Goal: Navigation & Orientation: Find specific page/section

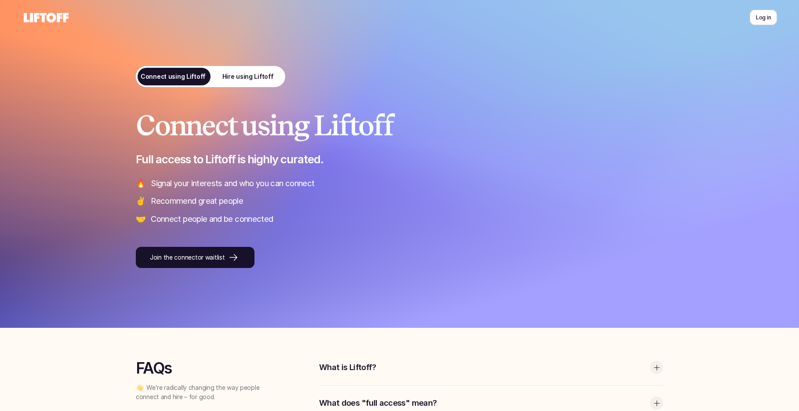
click at [200, 258] on p "Join the connector waitlist" at bounding box center [187, 257] width 75 height 9
click at [55, 119] on div at bounding box center [399, 163] width 799 height 327
click at [166, 254] on p "Join the connector waitlist" at bounding box center [187, 257] width 75 height 9
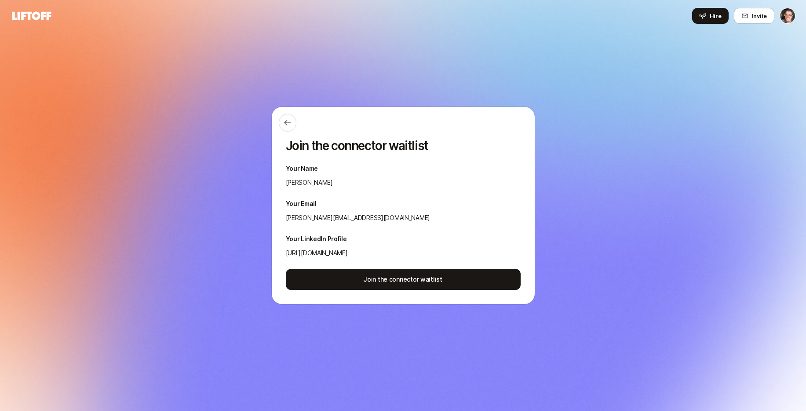
click at [37, 17] on icon at bounding box center [31, 15] width 39 height 8
drag, startPoint x: 163, startPoint y: 109, endPoint x: 197, endPoint y: 135, distance: 43.5
click at [163, 109] on div "Join the connector waitlist Your Name Eric Smith Your Email eric@liftoff.xyz Yo…" at bounding box center [403, 205] width 806 height 361
click at [289, 118] on icon at bounding box center [287, 122] width 9 height 9
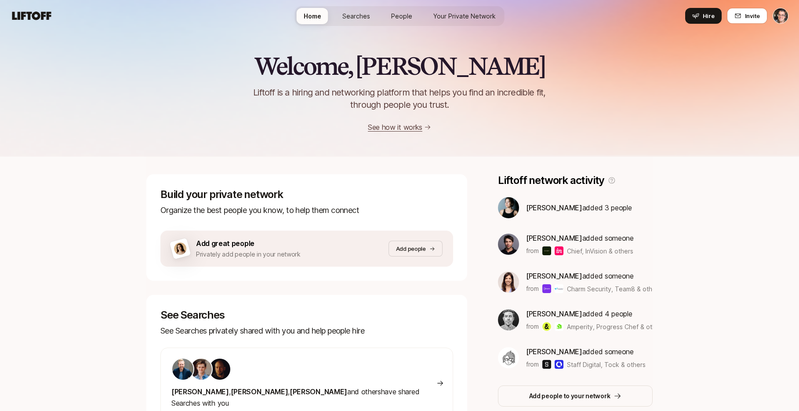
click at [354, 17] on span "Searches" at bounding box center [356, 15] width 28 height 9
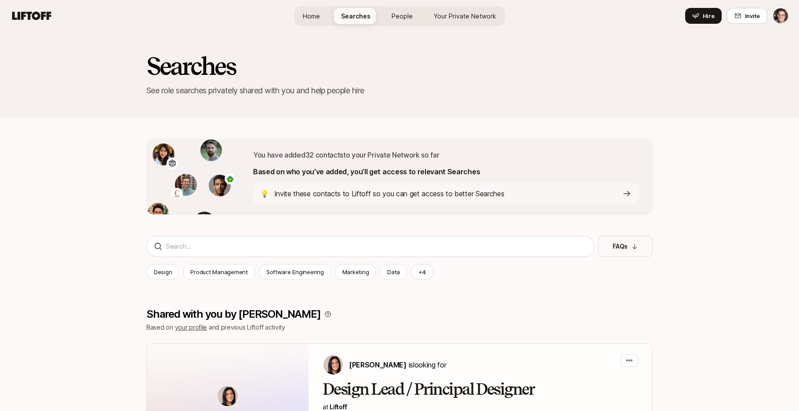
click at [396, 16] on span "People" at bounding box center [402, 15] width 21 height 9
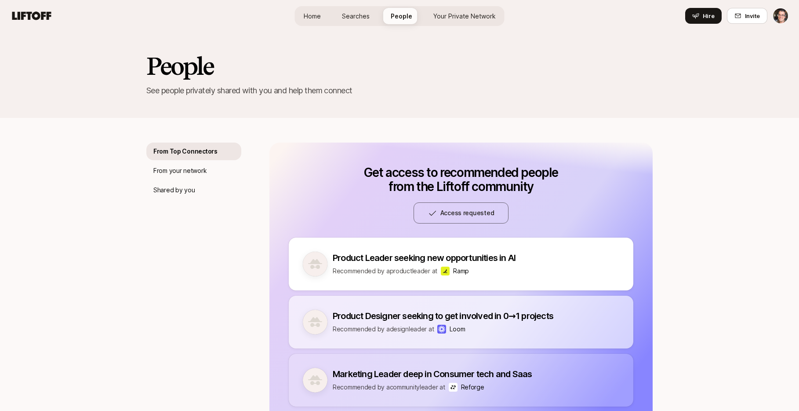
click at [444, 13] on span "Your Private Network" at bounding box center [464, 15] width 62 height 9
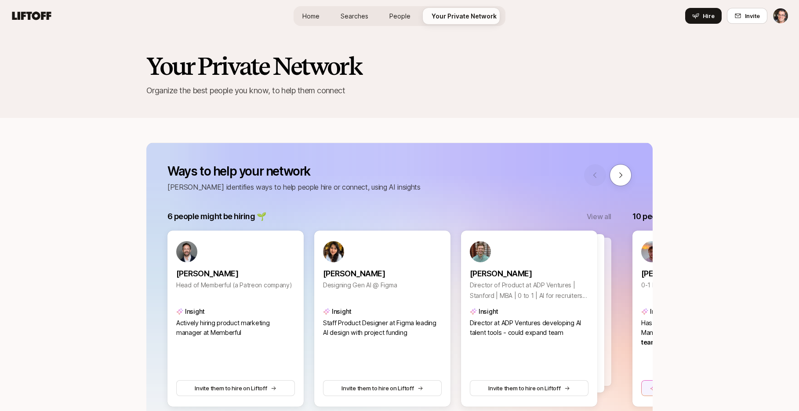
click at [778, 17] on html "Home Searches People Your Private Network Hire Home Searches People Your Privat…" at bounding box center [399, 205] width 799 height 411
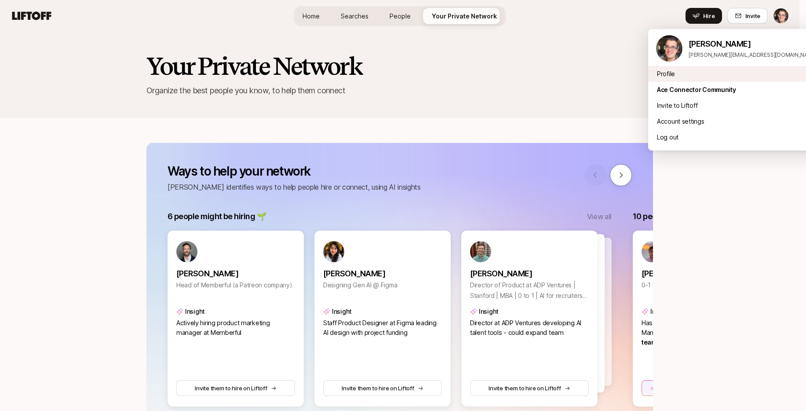
click at [700, 66] on div "Profile" at bounding box center [736, 74] width 176 height 16
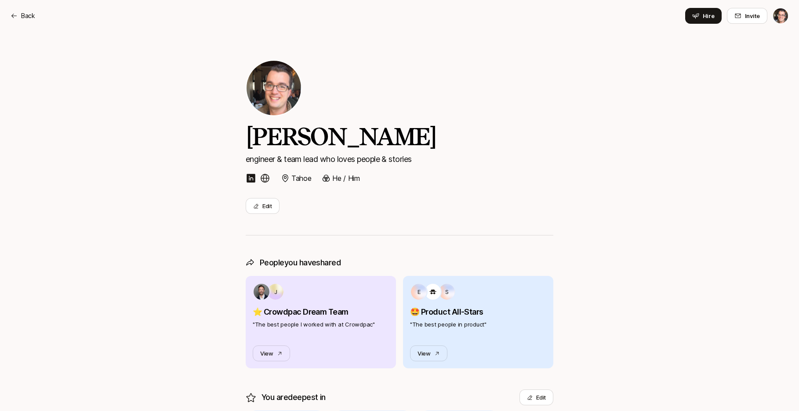
click at [453, 77] on div "Eric Smith engineer & team lead who loves people & stories Tahoe He / Him Edit" at bounding box center [400, 147] width 308 height 175
click at [29, 15] on p "Back" at bounding box center [28, 16] width 14 height 11
